Goal: Task Accomplishment & Management: Use online tool/utility

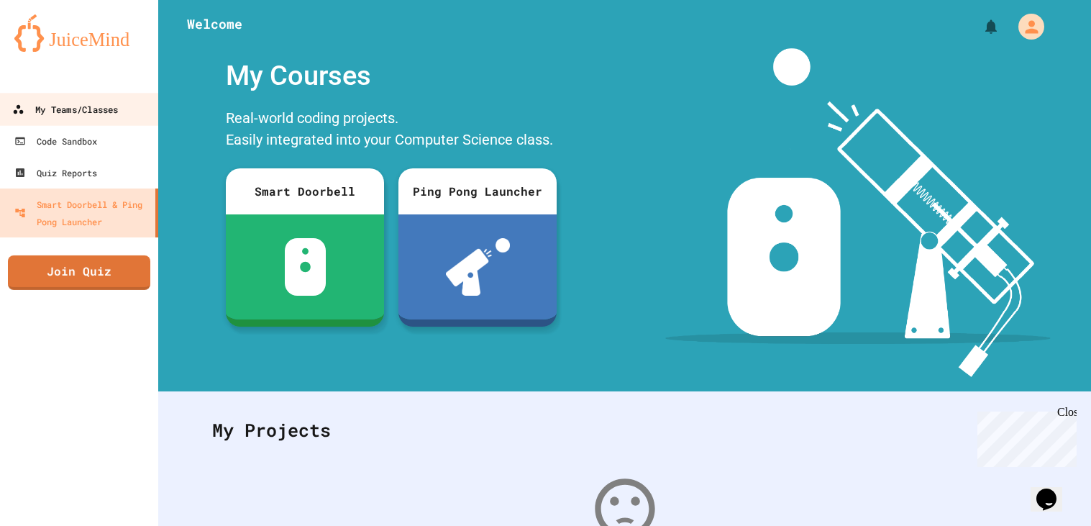
click at [96, 95] on link "My Teams/Classes" at bounding box center [79, 109] width 163 height 32
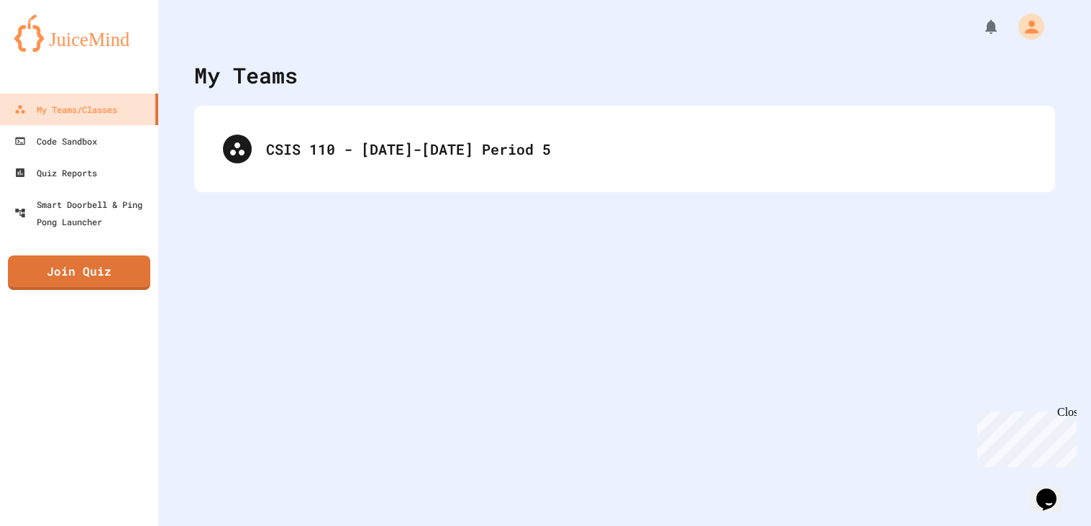
click at [385, 111] on div "CSIS 110 - [DATE]-[DATE] Period 5" at bounding box center [624, 149] width 861 height 86
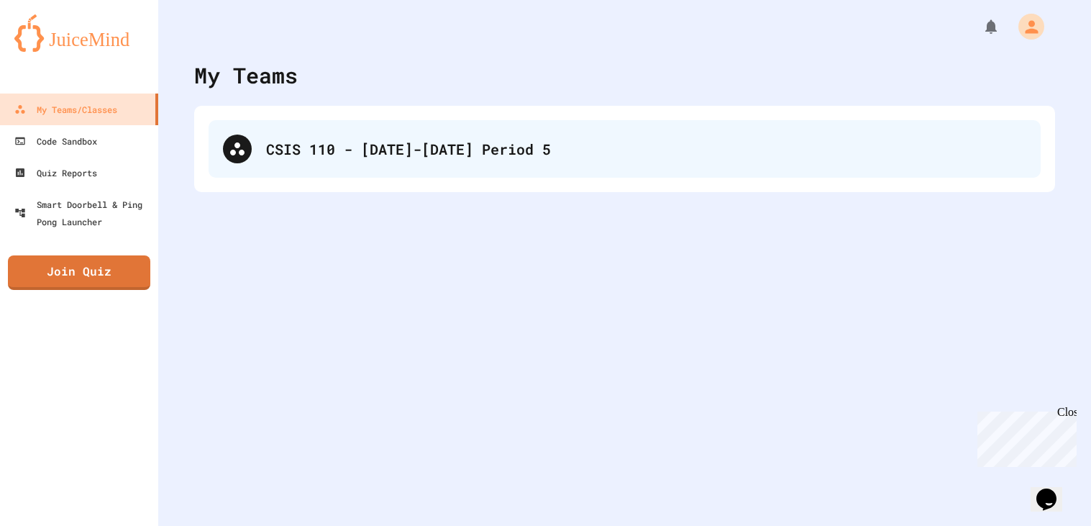
click at [357, 132] on div "CSIS 110 - [DATE]-[DATE] Period 5" at bounding box center [625, 149] width 832 height 58
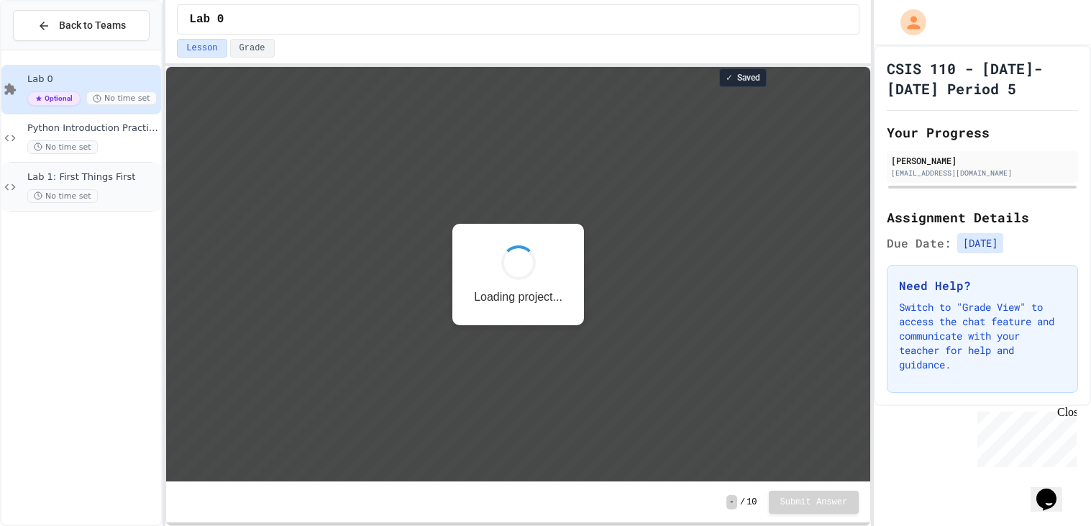
click at [97, 173] on span "Lab 1: First Things First" at bounding box center [92, 177] width 131 height 12
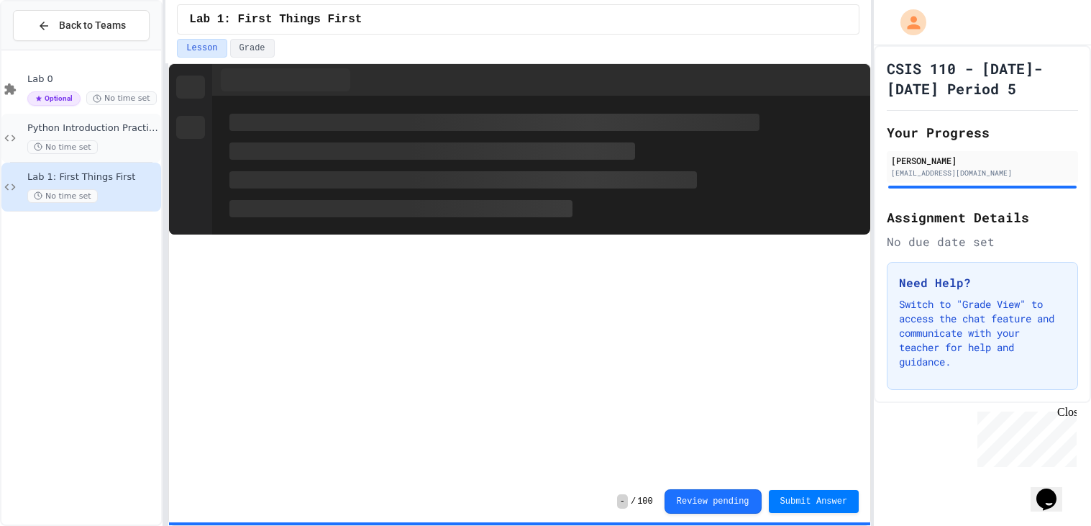
click at [106, 131] on span "Python Introduction Practice" at bounding box center [92, 128] width 131 height 12
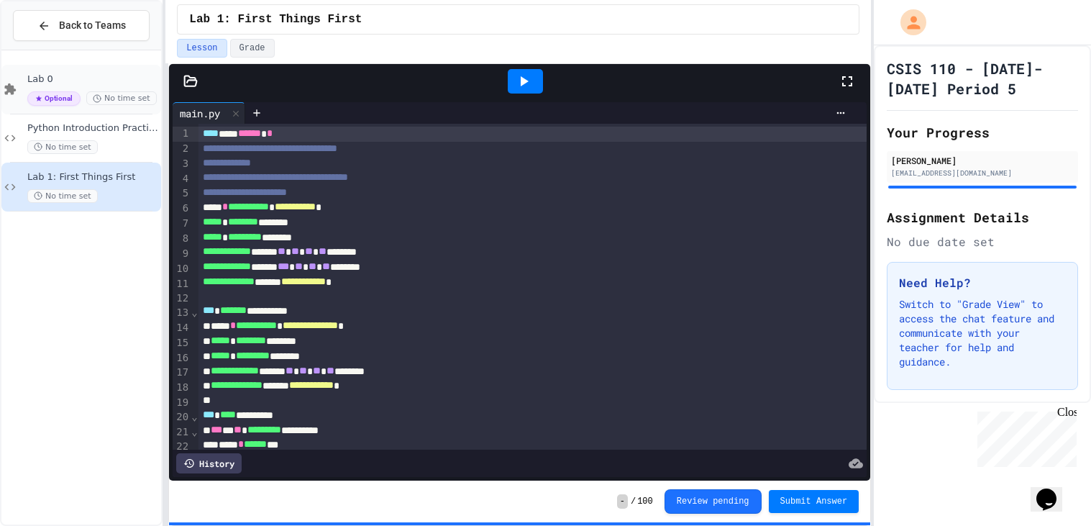
click at [95, 74] on span "Lab 0" at bounding box center [92, 79] width 131 height 12
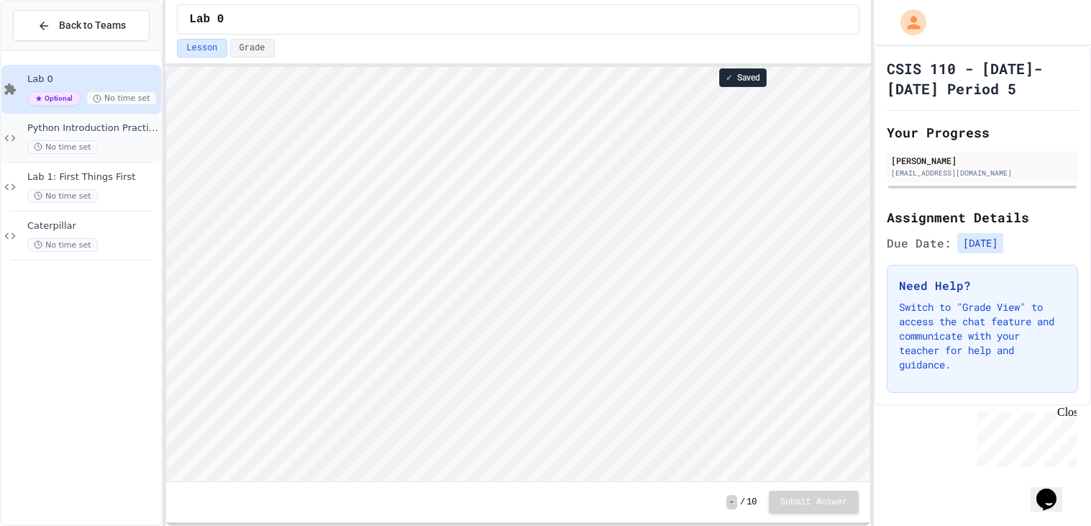
click at [92, 137] on div "Python Introduction Practice No time set" at bounding box center [92, 138] width 131 height 32
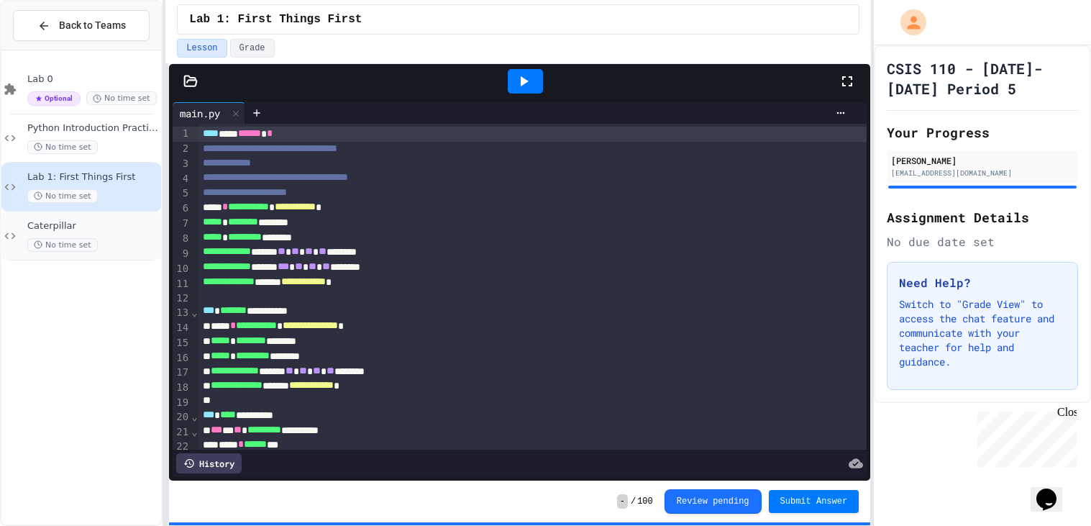
click at [34, 240] on icon at bounding box center [38, 244] width 9 height 9
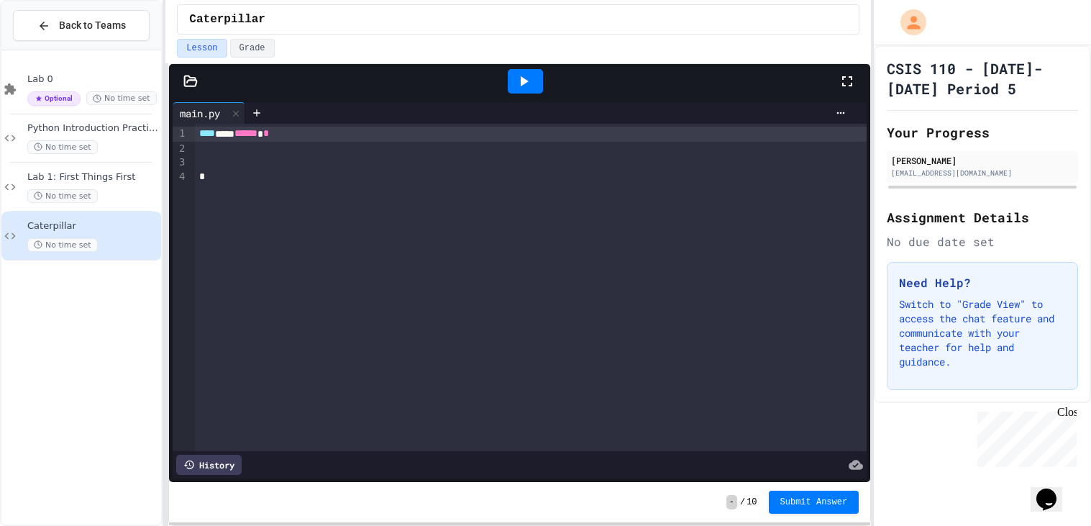
click at [187, 90] on div at bounding box center [519, 81] width 701 height 35
click at [190, 88] on icon at bounding box center [190, 81] width 14 height 14
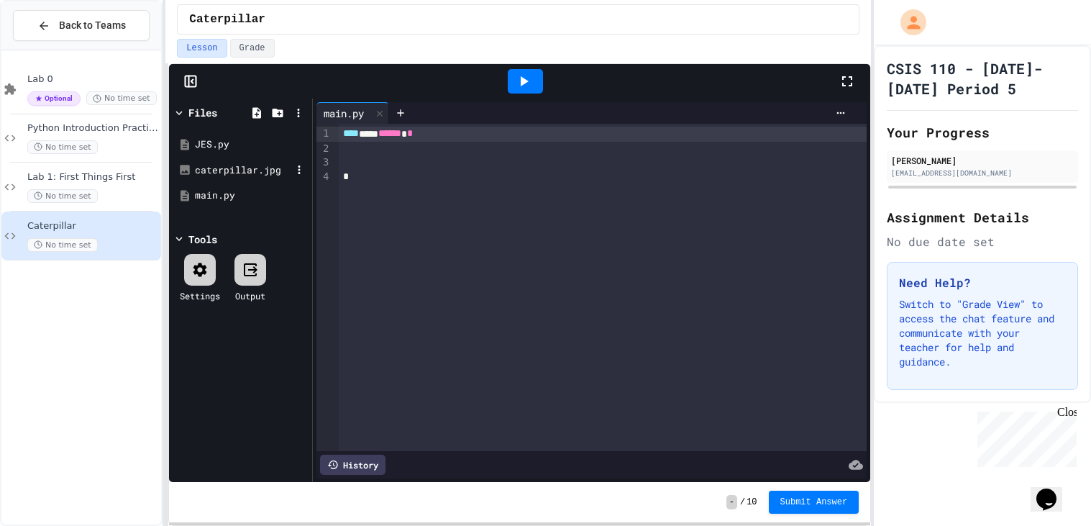
click at [239, 165] on div "caterpillar.jpg" at bounding box center [243, 170] width 96 height 14
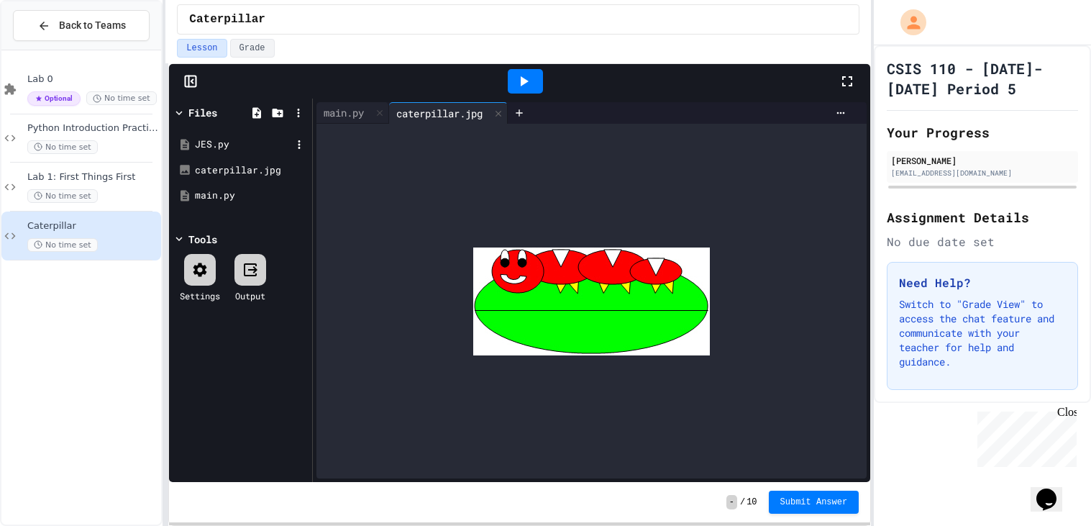
click at [232, 141] on div "JES.py" at bounding box center [243, 144] width 96 height 14
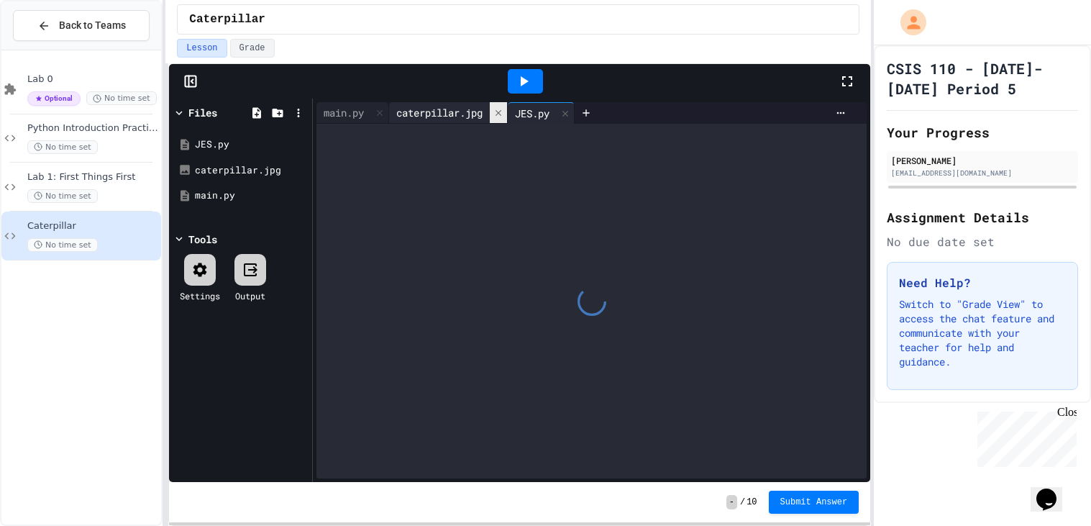
click at [501, 111] on icon at bounding box center [498, 112] width 6 height 6
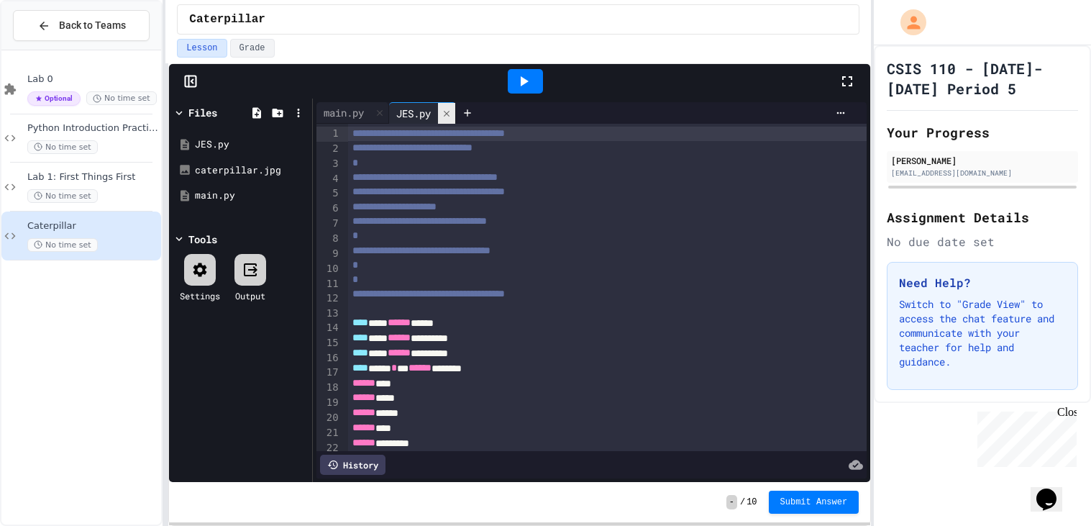
click at [447, 117] on icon at bounding box center [447, 114] width 10 height 10
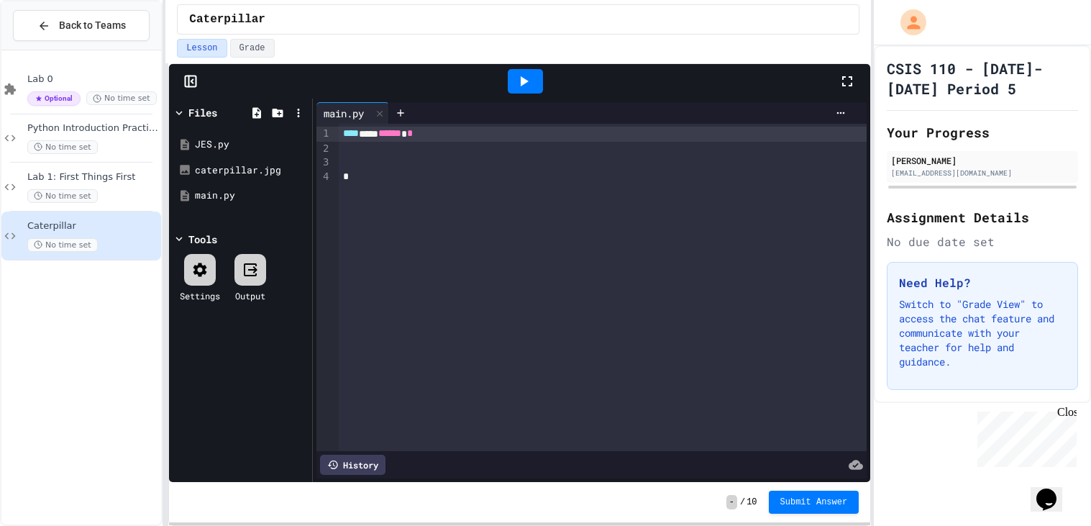
click at [359, 146] on div at bounding box center [603, 149] width 528 height 14
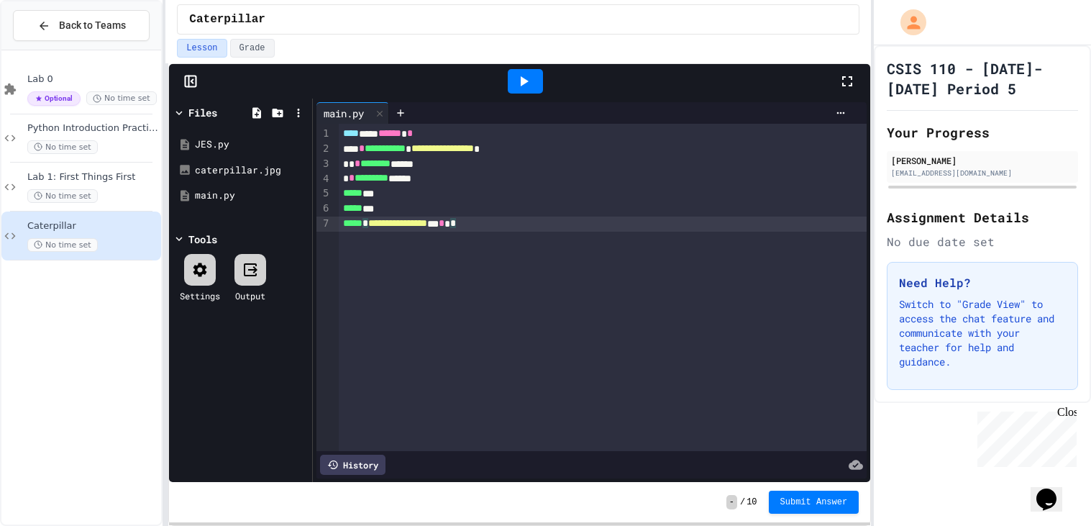
click at [526, 74] on icon at bounding box center [523, 81] width 17 height 17
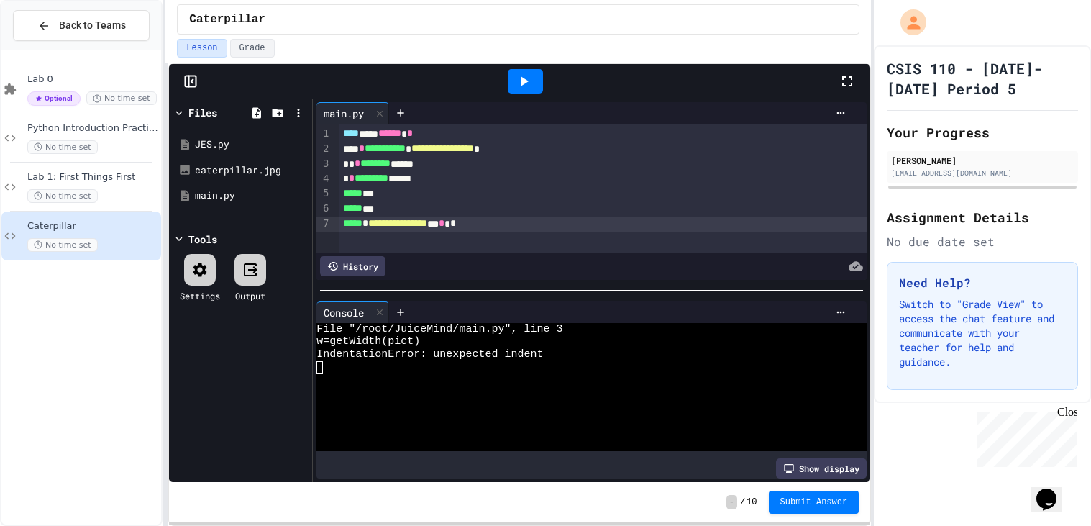
click at [344, 155] on div "**********" at bounding box center [603, 149] width 528 height 15
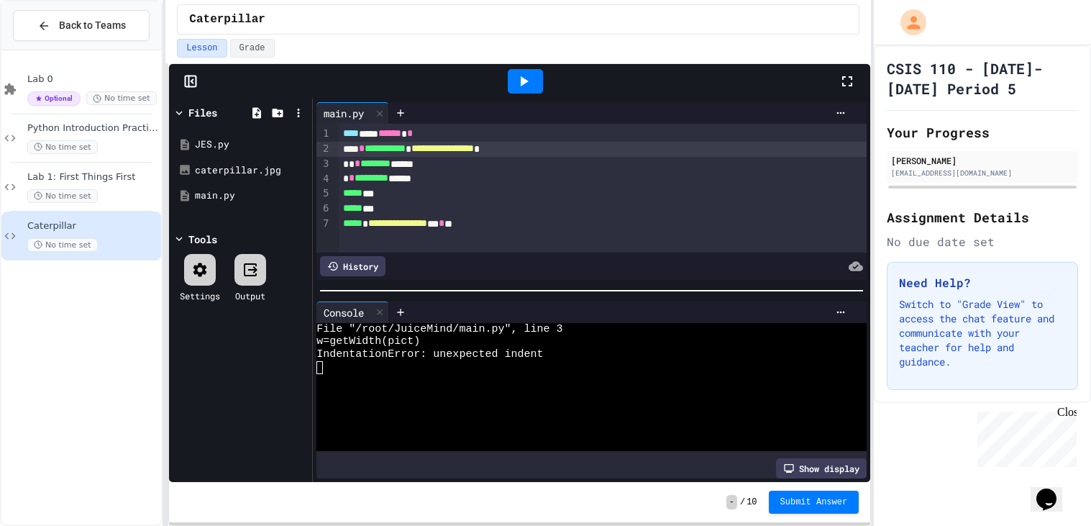
click at [347, 164] on div "* * ******** ******" at bounding box center [603, 164] width 528 height 15
click at [532, 71] on div at bounding box center [525, 81] width 35 height 24
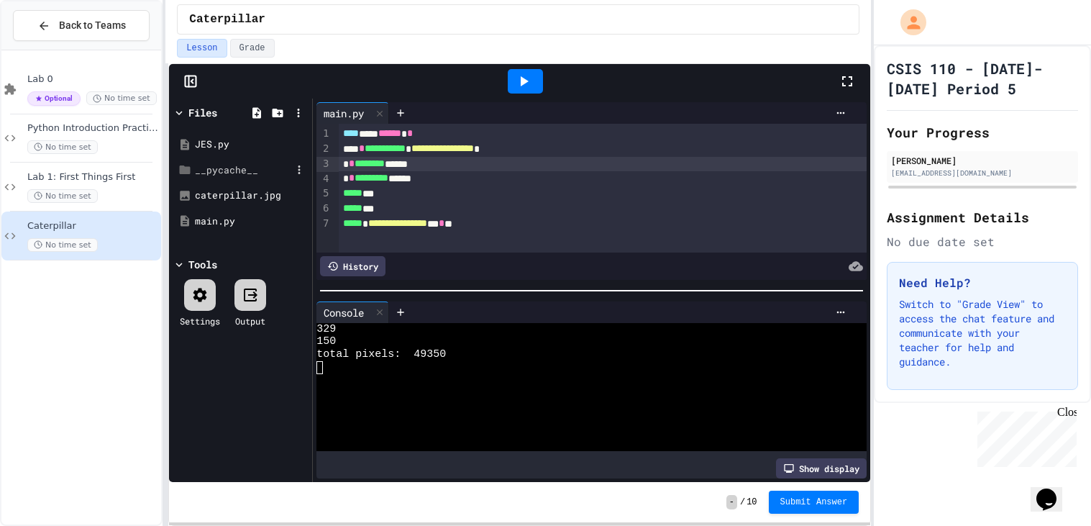
click at [246, 175] on div "__pycache__" at bounding box center [243, 170] width 96 height 14
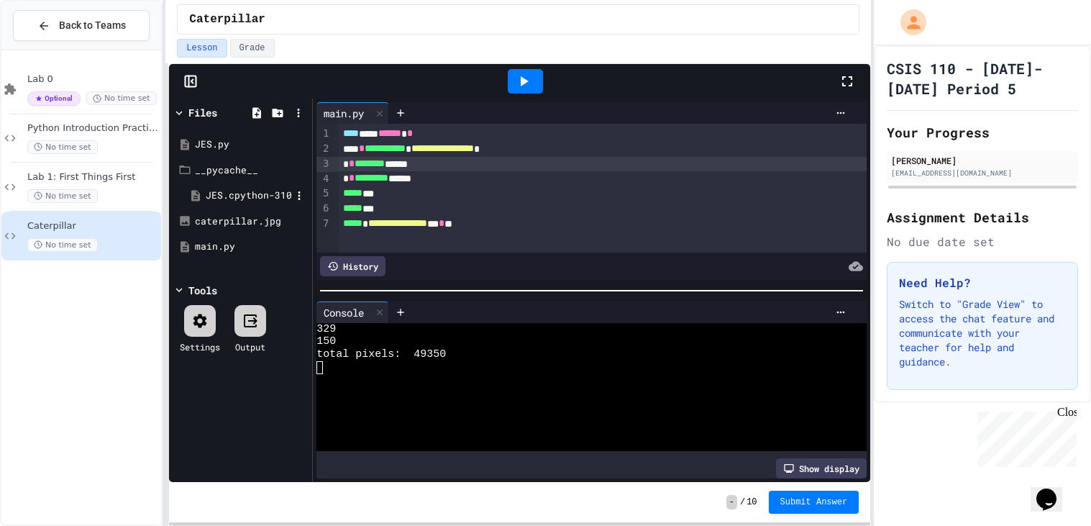
click at [239, 193] on div "JES.cpython-310.pyc" at bounding box center [249, 195] width 86 height 14
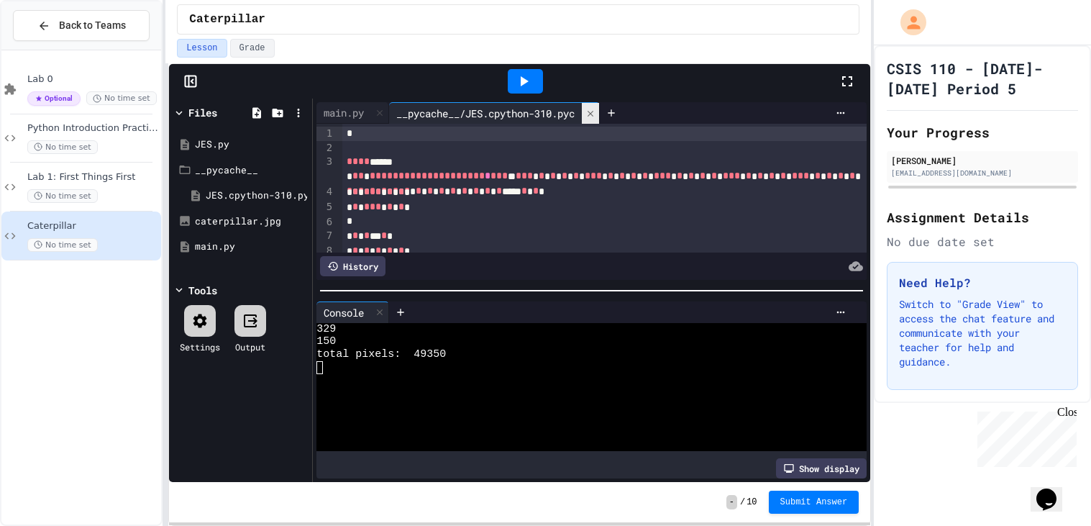
click at [593, 113] on icon at bounding box center [591, 113] width 6 height 6
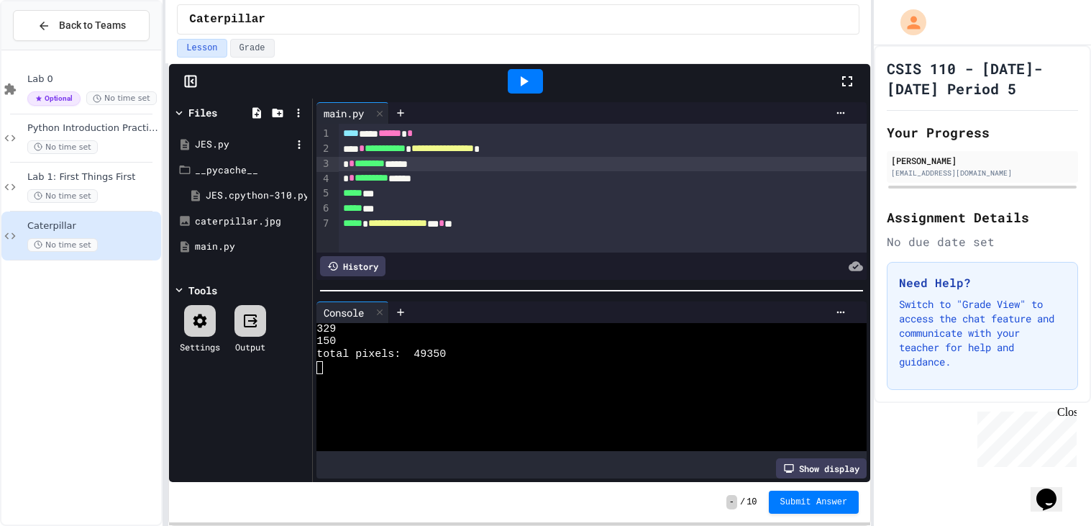
click at [191, 137] on div "JES.py" at bounding box center [241, 145] width 136 height 26
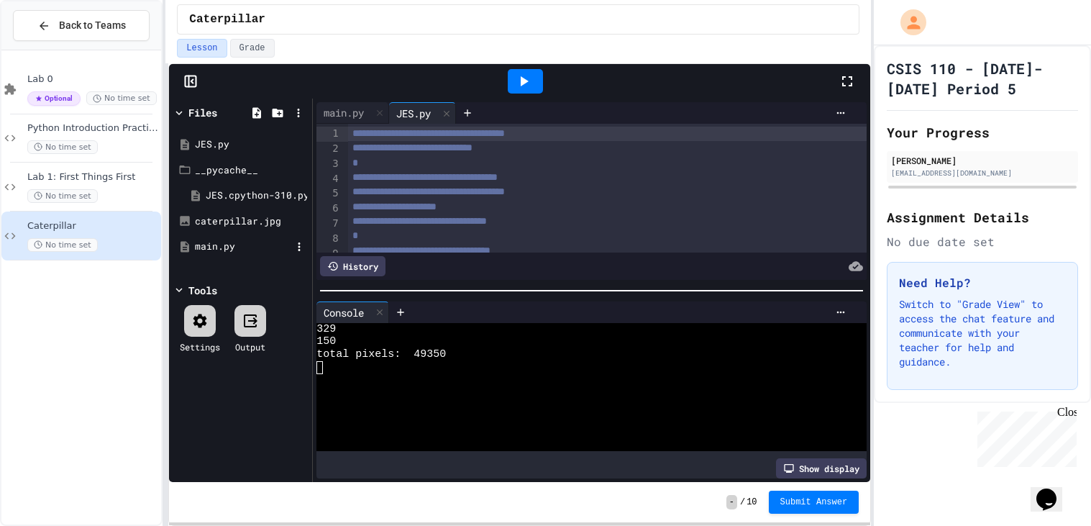
click at [211, 252] on div "main.py" at bounding box center [243, 246] width 96 height 14
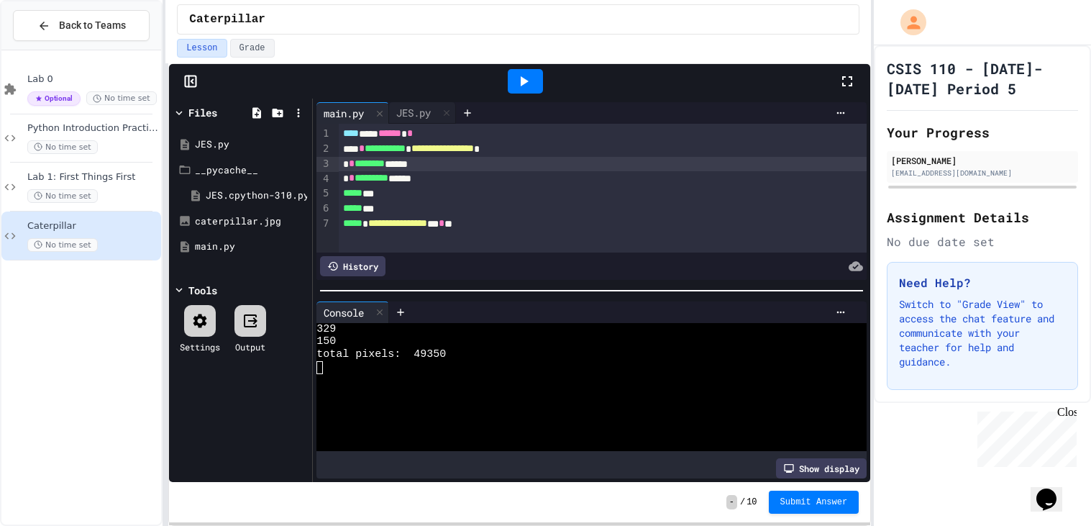
click at [429, 162] on div "* * ******** ******" at bounding box center [603, 164] width 528 height 15
click at [385, 158] on span "********" at bounding box center [370, 163] width 30 height 10
click at [442, 177] on div "* * ********* ******" at bounding box center [603, 178] width 528 height 15
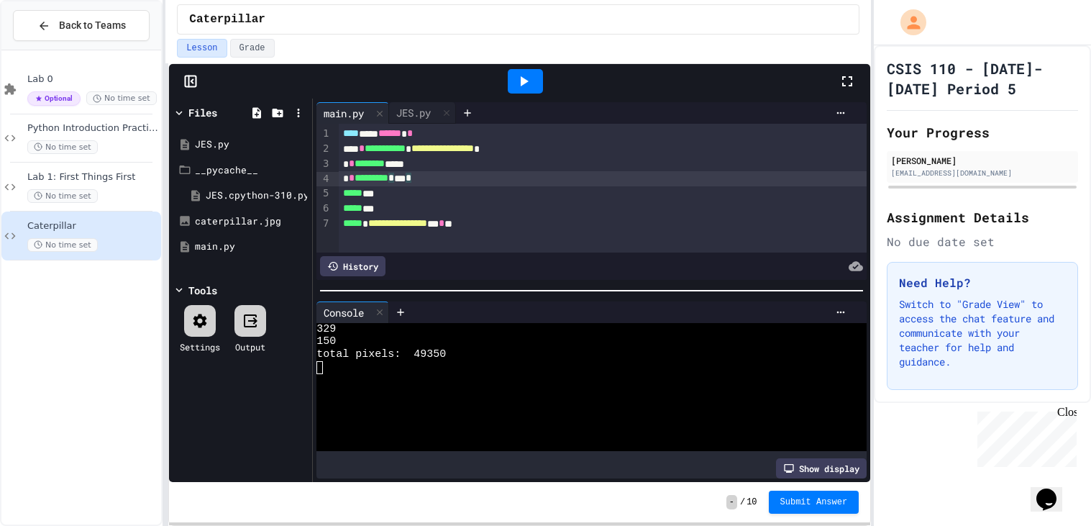
click at [365, 146] on div "**********" at bounding box center [603, 149] width 528 height 15
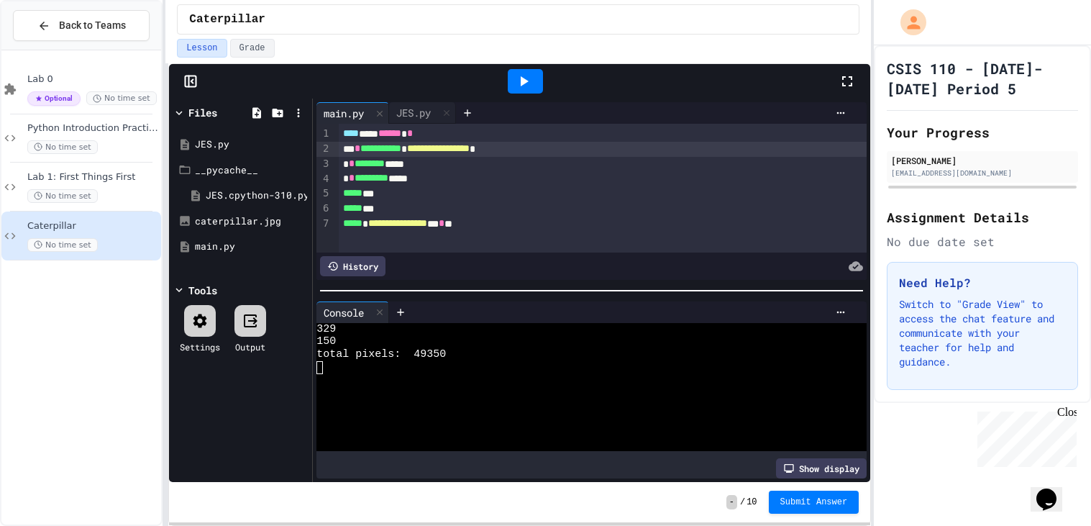
click at [526, 86] on icon at bounding box center [523, 81] width 17 height 17
click at [517, 223] on div "**********" at bounding box center [603, 223] width 528 height 15
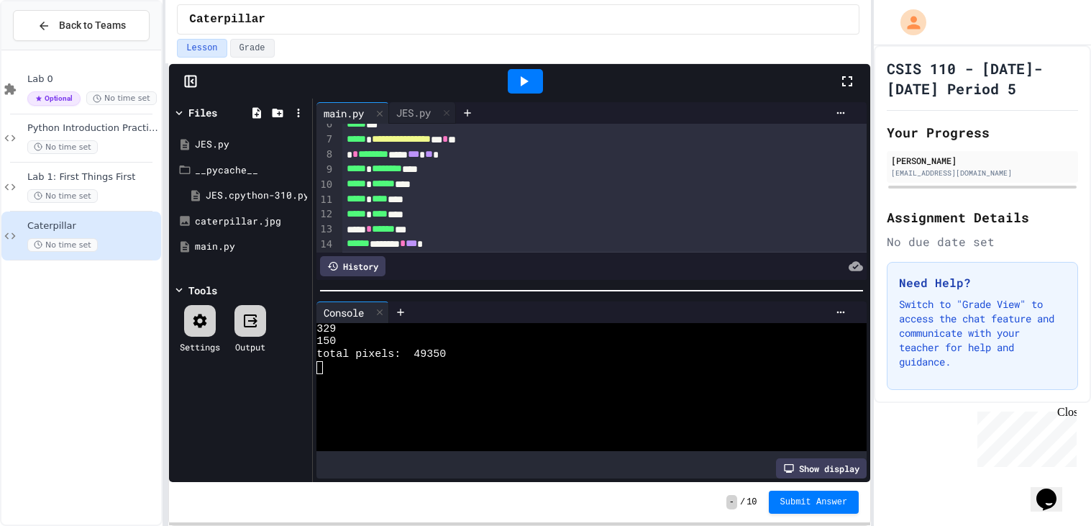
scroll to position [99, 0]
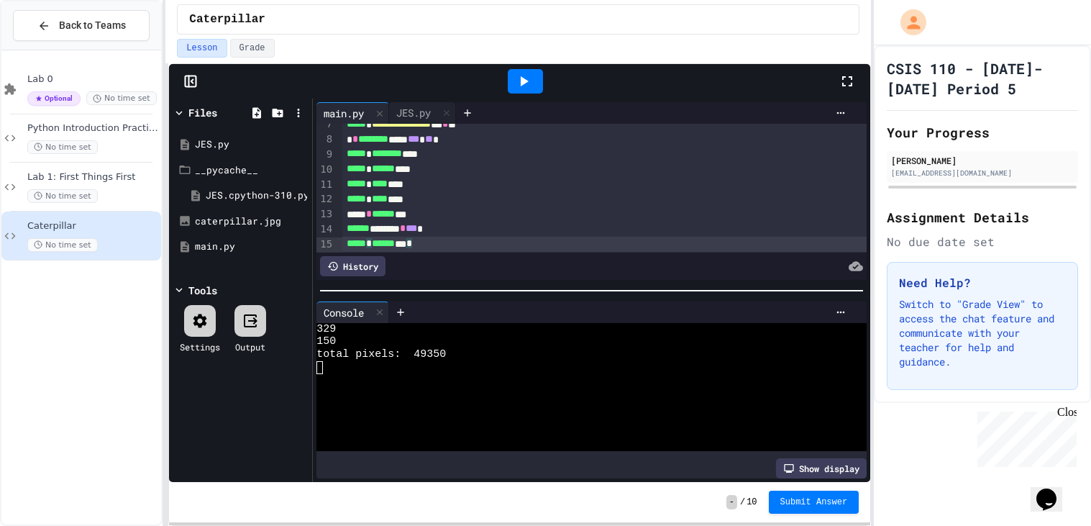
click at [516, 76] on icon at bounding box center [523, 81] width 17 height 17
click at [232, 219] on div "caterpillar.jpg" at bounding box center [243, 221] width 96 height 14
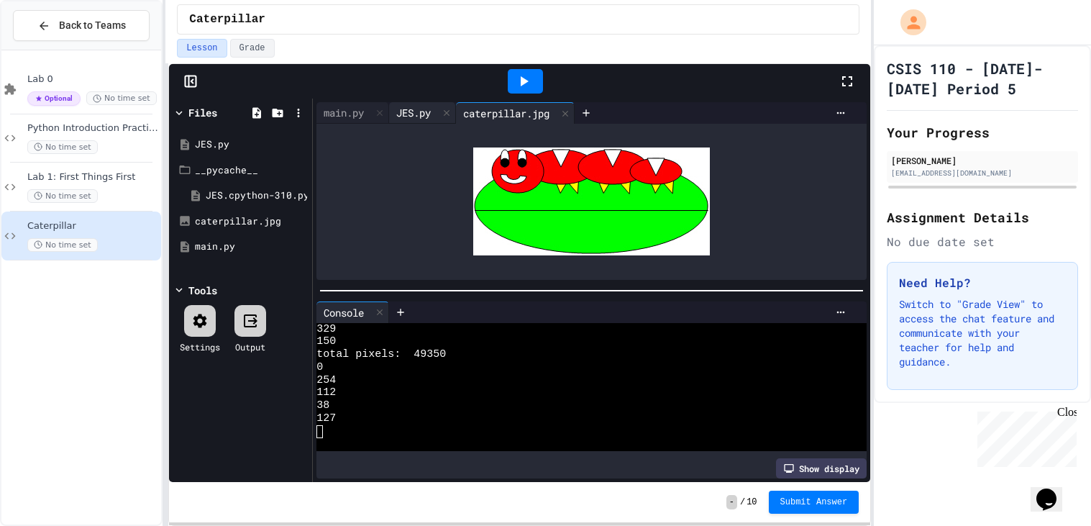
click at [413, 109] on div "JES.py" at bounding box center [413, 112] width 49 height 15
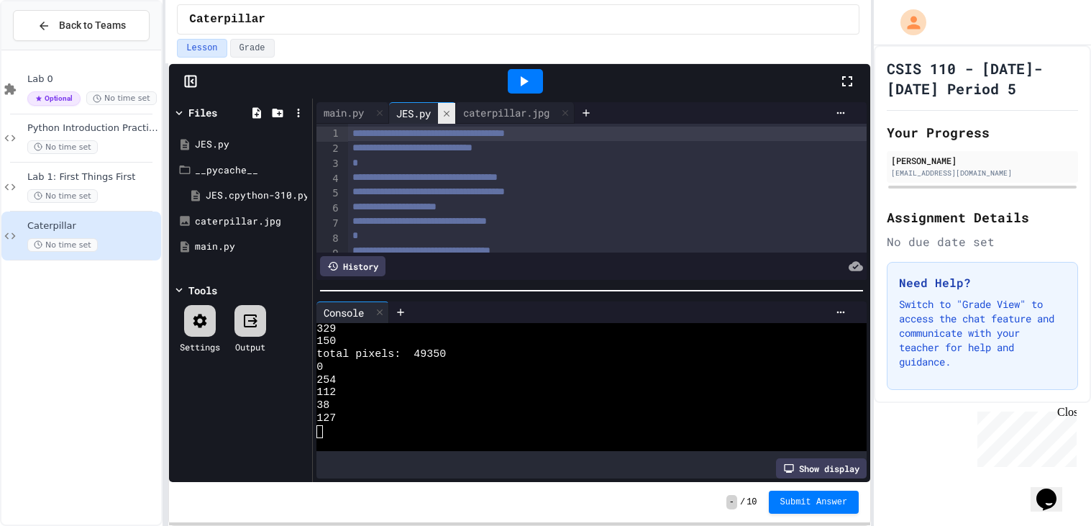
click at [447, 116] on icon at bounding box center [447, 114] width 10 height 10
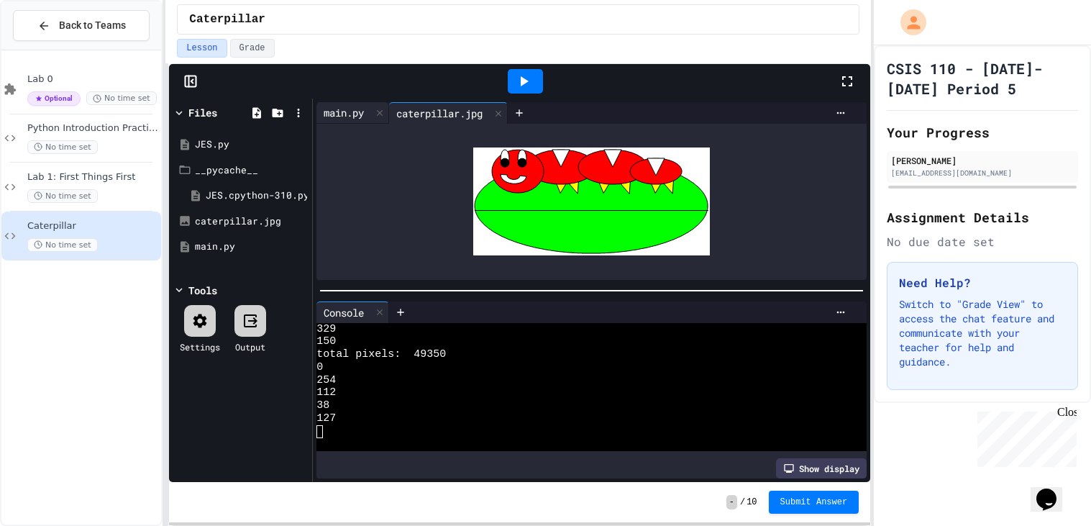
click at [360, 108] on div "main.py" at bounding box center [343, 112] width 55 height 15
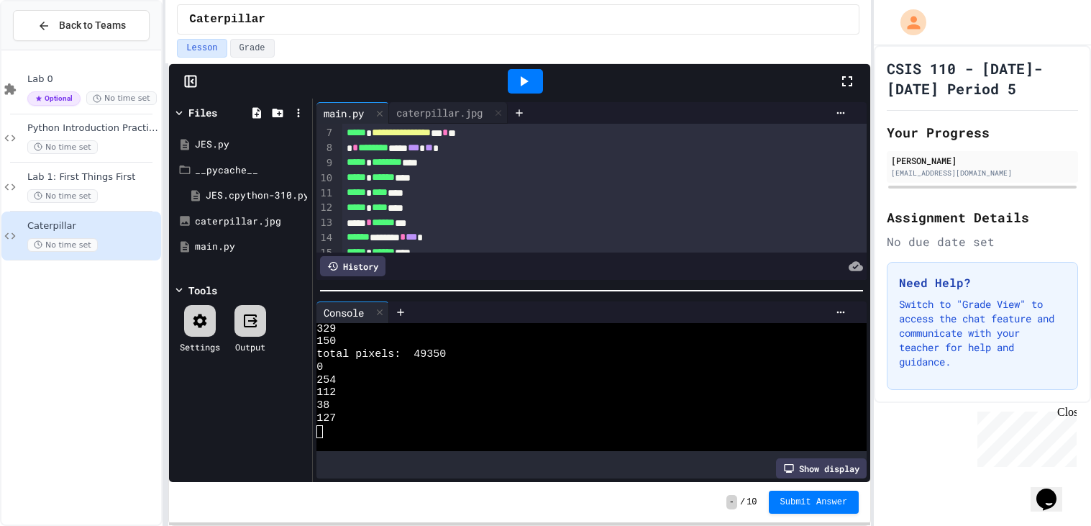
scroll to position [102, 0]
